Goal: Transaction & Acquisition: Purchase product/service

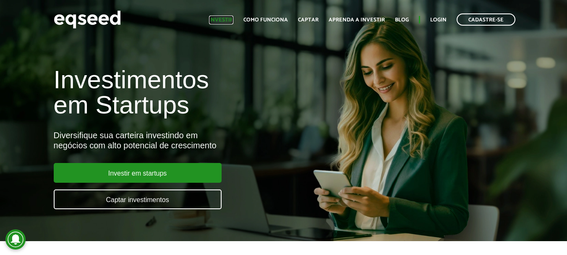
click at [226, 20] on link "Investir" at bounding box center [221, 19] width 24 height 5
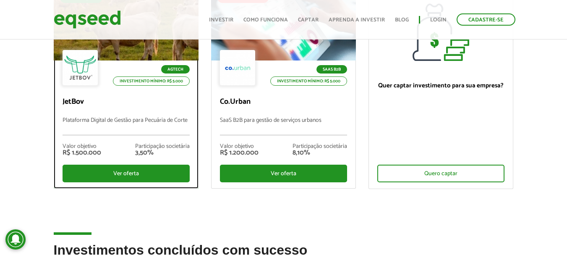
click at [129, 105] on p "JetBov" at bounding box center [126, 101] width 127 height 9
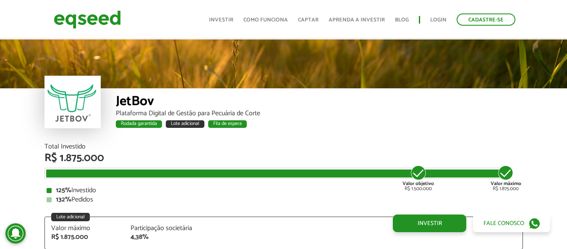
scroll to position [1036, 0]
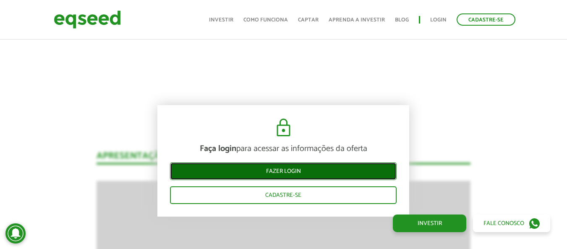
click at [291, 167] on link "Fazer login" at bounding box center [283, 171] width 227 height 18
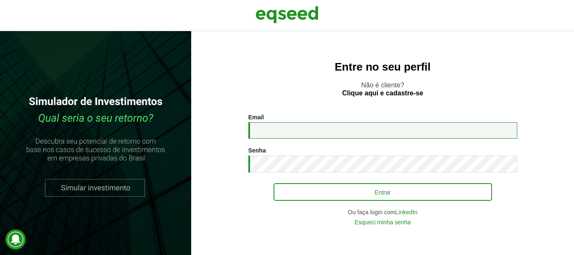
type input "**********"
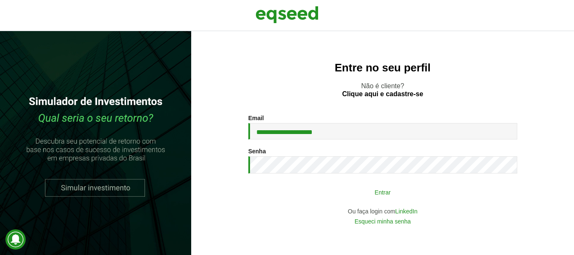
click at [343, 199] on button "Entrar" at bounding box center [382, 192] width 218 height 16
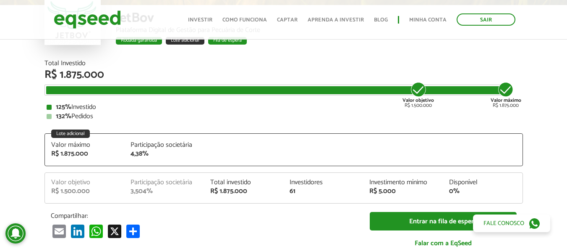
scroll to position [84, 0]
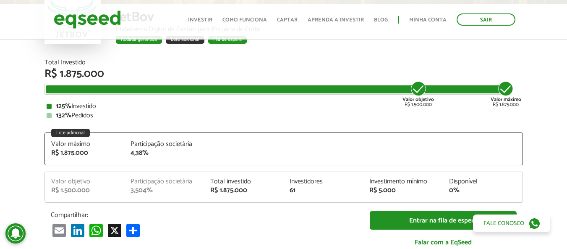
drag, startPoint x: 75, startPoint y: 108, endPoint x: 118, endPoint y: 108, distance: 43.3
click at [118, 108] on div "125% Investido" at bounding box center [284, 106] width 475 height 7
drag, startPoint x: 73, startPoint y: 114, endPoint x: 110, endPoint y: 115, distance: 37.8
click at [110, 115] on div "132% Pedidos" at bounding box center [284, 115] width 475 height 7
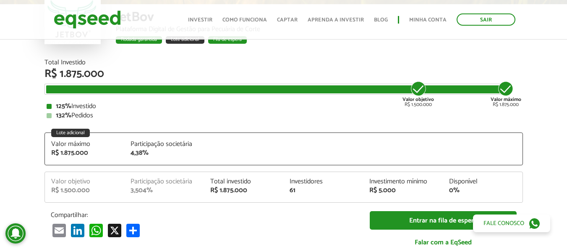
click at [110, 115] on div "132% Pedidos" at bounding box center [284, 115] width 475 height 7
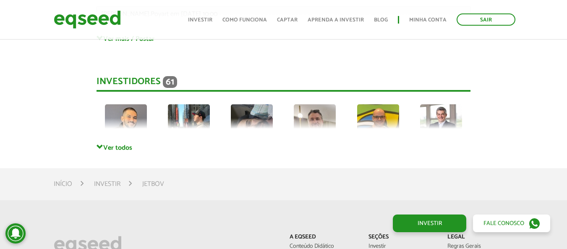
scroll to position [2352, 0]
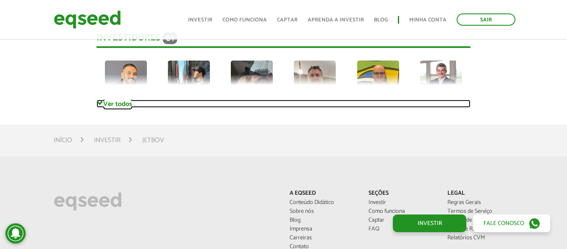
click at [108, 100] on link "Ver todos" at bounding box center [284, 104] width 374 height 8
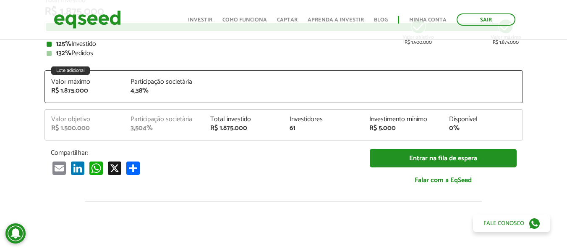
scroll to position [126, 0]
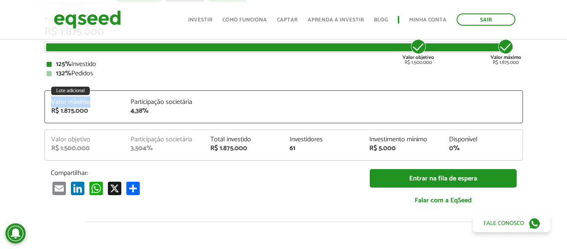
drag, startPoint x: 52, startPoint y: 101, endPoint x: 100, endPoint y: 100, distance: 47.5
click at [100, 100] on div "Valor máximo" at bounding box center [84, 102] width 67 height 7
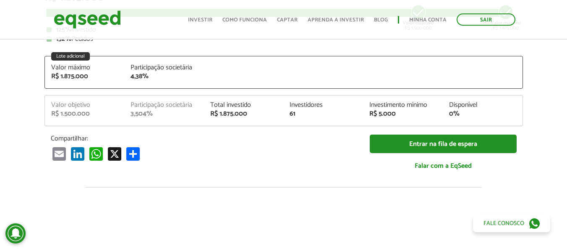
scroll to position [84, 0]
